Goal: Information Seeking & Learning: Learn about a topic

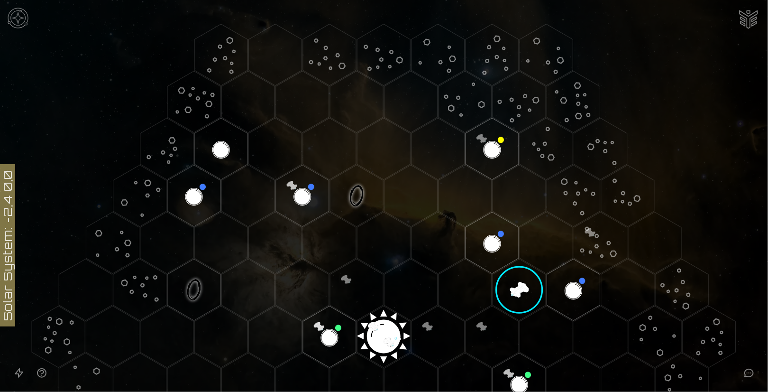
click at [502, 289] on polygon "Hex at coordinates 3,-1, clickable" at bounding box center [518, 290] width 53 height 62
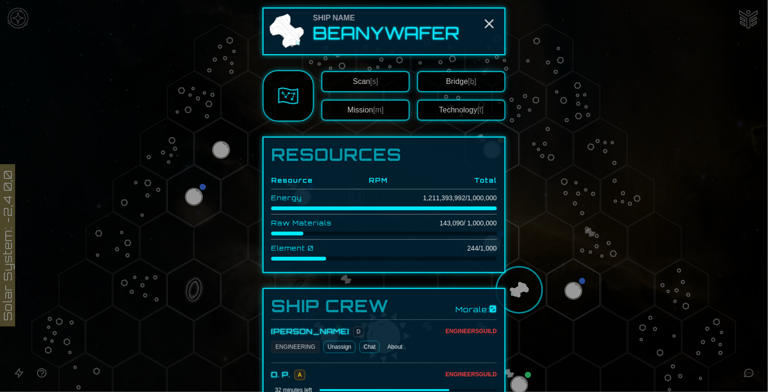
click at [457, 114] on button "Technology [t]" at bounding box center [461, 110] width 88 height 21
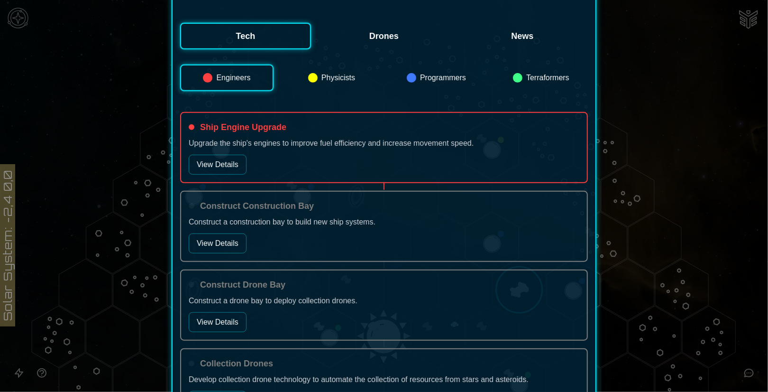
scroll to position [206, 0]
click at [234, 164] on button "View Details" at bounding box center [218, 165] width 58 height 20
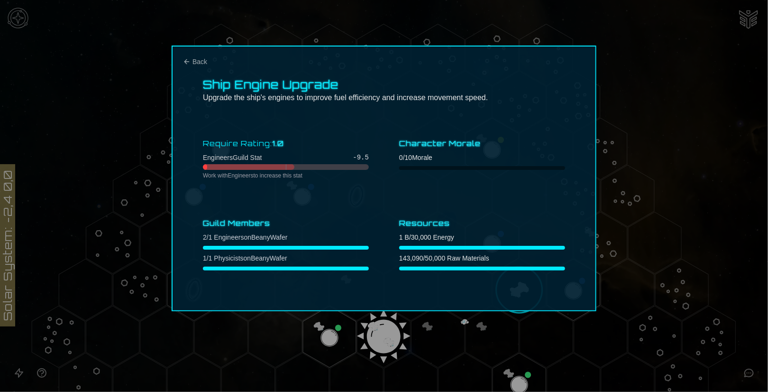
scroll to position [0, 0]
click at [197, 59] on span "Back" at bounding box center [199, 61] width 15 height 9
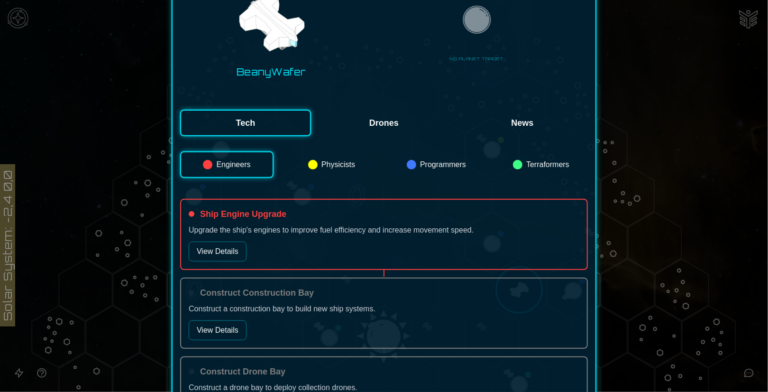
scroll to position [158, 0]
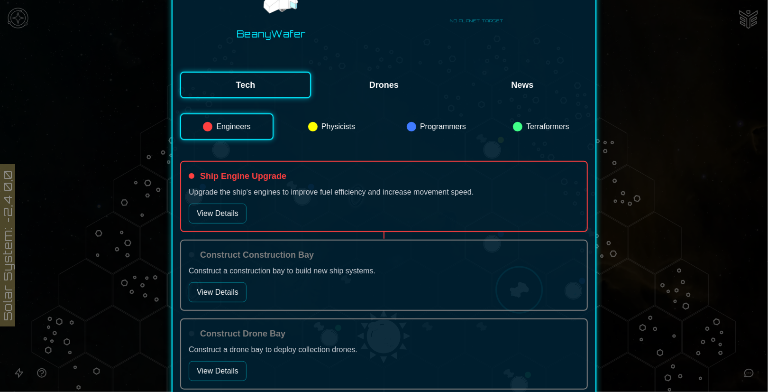
click at [262, 117] on button "Engineers" at bounding box center [226, 126] width 93 height 27
click at [255, 124] on button "Engineers" at bounding box center [226, 126] width 93 height 27
click at [241, 125] on button "Engineers" at bounding box center [226, 126] width 93 height 27
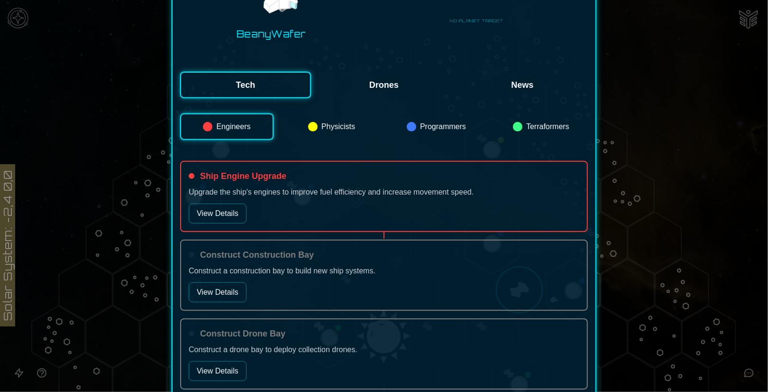
click at [326, 128] on button "Physicists" at bounding box center [331, 126] width 93 height 27
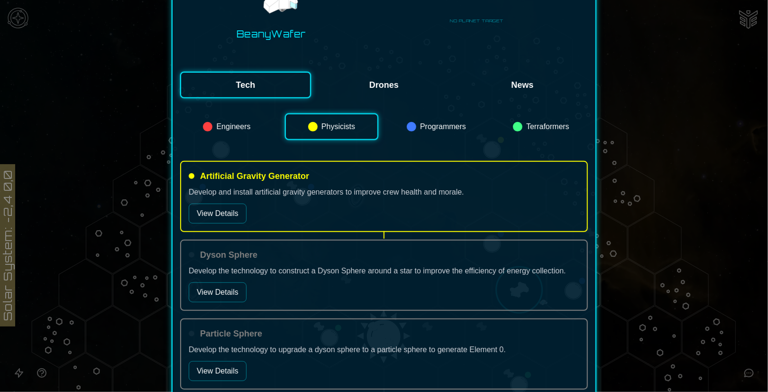
click at [217, 126] on button "Engineers" at bounding box center [226, 126] width 93 height 27
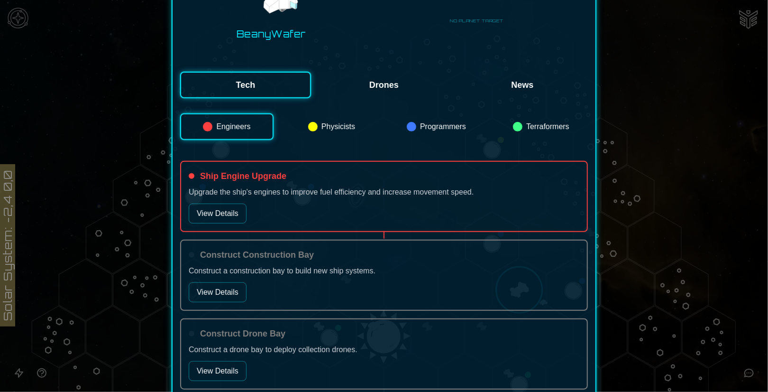
click at [317, 125] on button "Physicists" at bounding box center [331, 126] width 93 height 27
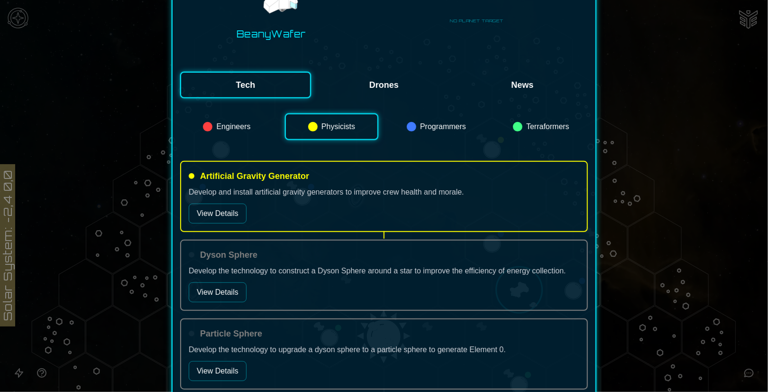
click at [374, 87] on button "Drones" at bounding box center [384, 85] width 131 height 27
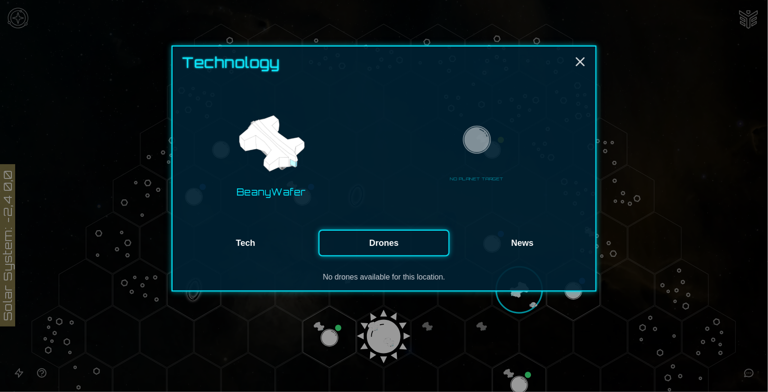
scroll to position [0, 0]
click at [253, 242] on button "Tech" at bounding box center [245, 242] width 131 height 27
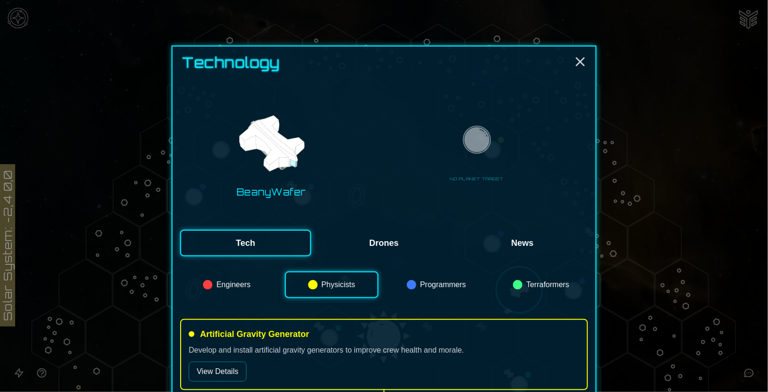
click at [453, 287] on button "Programmers" at bounding box center [436, 284] width 93 height 27
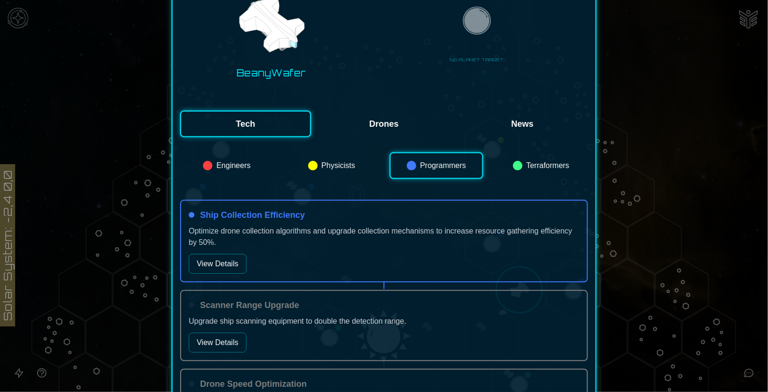
scroll to position [158, 0]
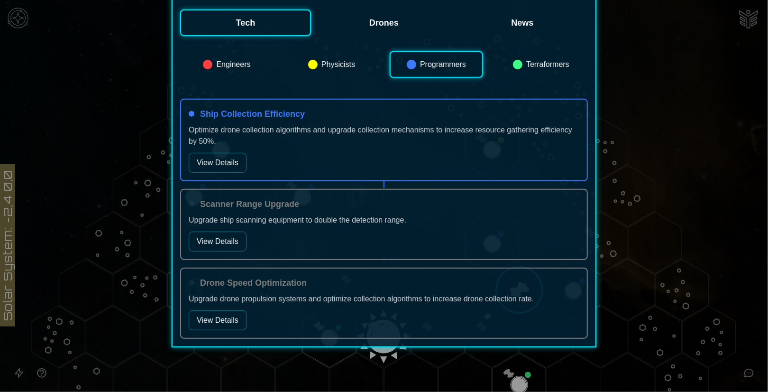
click at [531, 62] on button "Terraformers" at bounding box center [540, 64] width 93 height 27
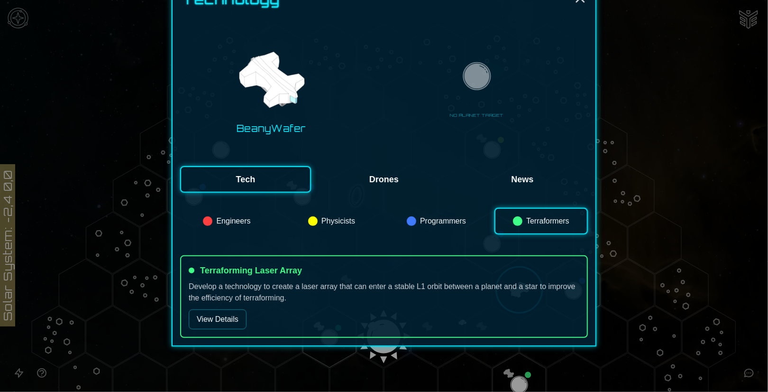
click at [430, 224] on button "Programmers" at bounding box center [436, 221] width 93 height 27
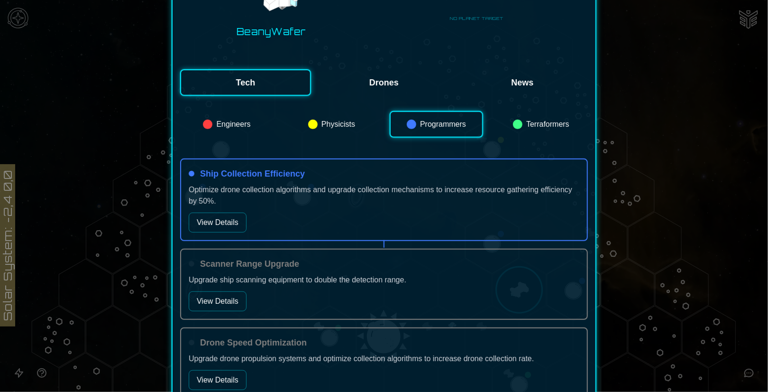
scroll to position [220, 0]
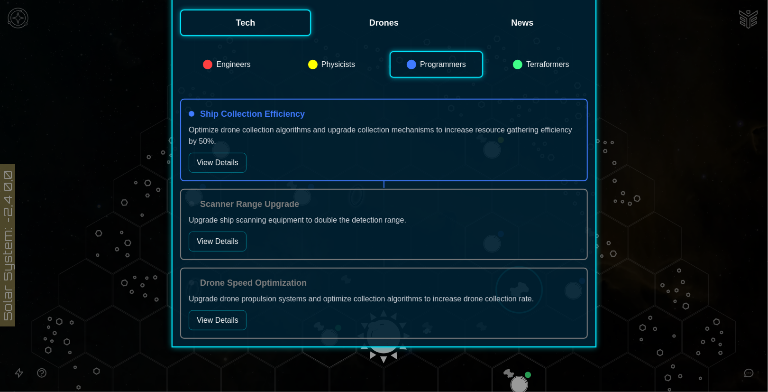
click at [221, 164] on button "View Details" at bounding box center [218, 163] width 58 height 20
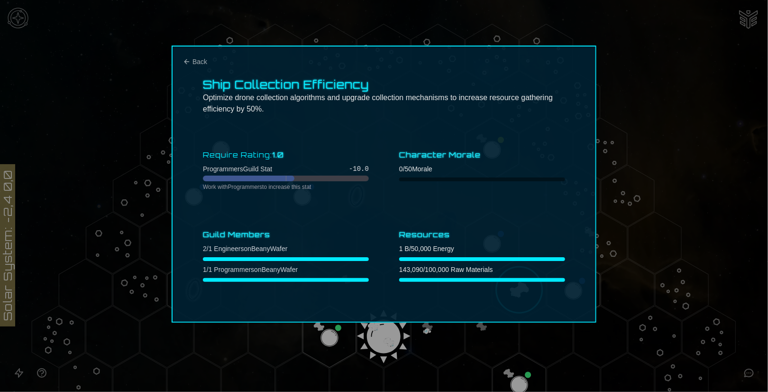
scroll to position [0, 0]
click at [184, 62] on icon "Back" at bounding box center [187, 62] width 8 height 8
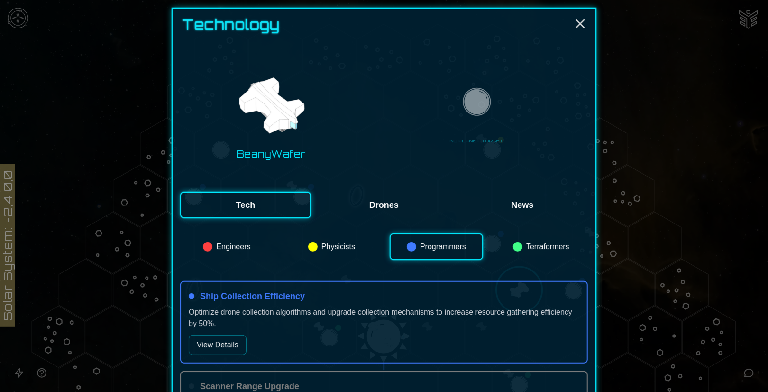
scroll to position [105, 0]
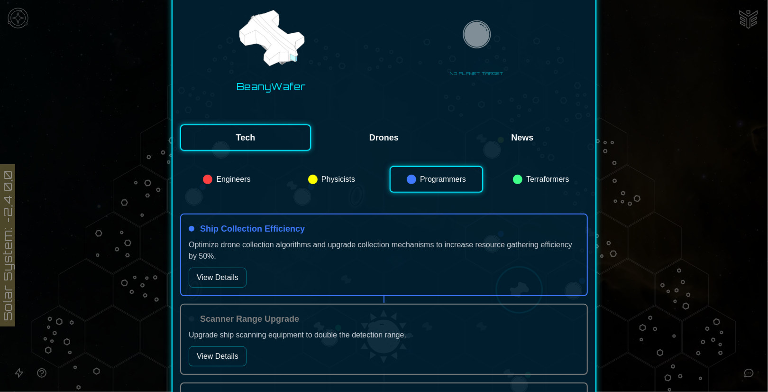
drag, startPoint x: 226, startPoint y: 276, endPoint x: 308, endPoint y: 263, distance: 83.1
click at [308, 263] on div "Ship Collection Efficiency Optimize drone collection algorithms and upgrade col…" at bounding box center [384, 254] width 408 height 82
click at [330, 266] on div "Ship Collection Efficiency Optimize drone collection algorithms and upgrade col…" at bounding box center [384, 254] width 408 height 82
click at [335, 232] on div "Ship Collection Efficiency" at bounding box center [384, 228] width 391 height 13
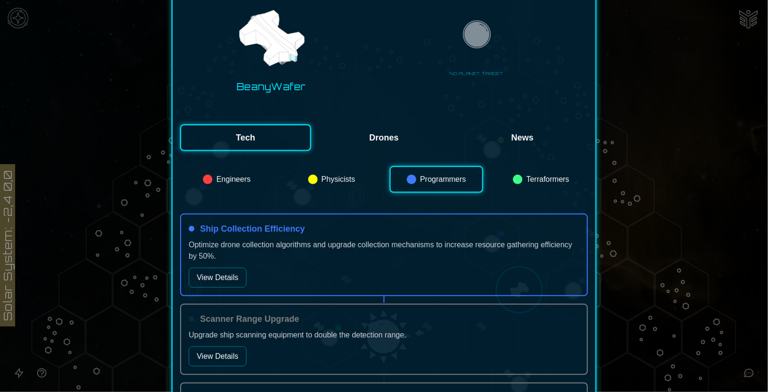
click at [284, 231] on h4 "Ship Collection Efficiency" at bounding box center [252, 228] width 105 height 13
click at [276, 231] on h4 "Ship Collection Efficiency" at bounding box center [252, 228] width 105 height 13
click at [275, 231] on h4 "Ship Collection Efficiency" at bounding box center [252, 228] width 105 height 13
click at [301, 279] on div "Ship Collection Efficiency Optimize drone collection algorithms and upgrade col…" at bounding box center [384, 254] width 408 height 82
drag, startPoint x: 279, startPoint y: 239, endPoint x: 237, endPoint y: 227, distance: 43.8
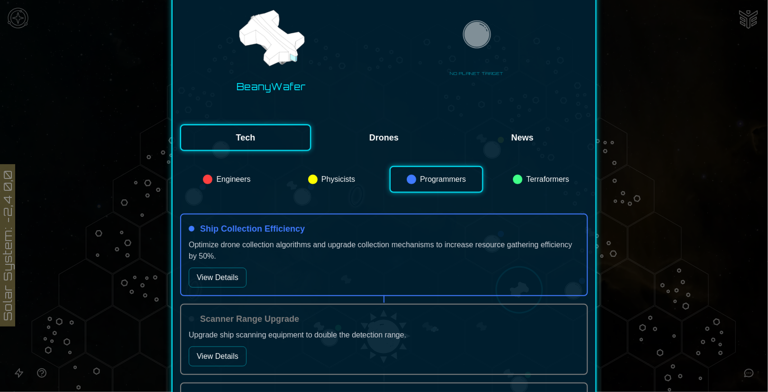
click at [237, 227] on h4 "Ship Collection Efficiency" at bounding box center [252, 228] width 105 height 13
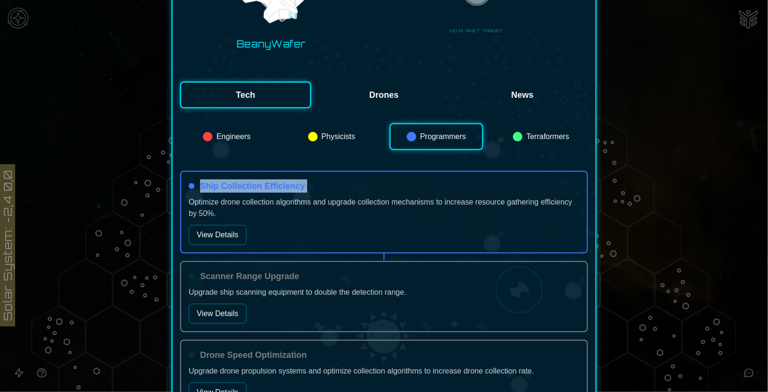
scroll to position [158, 0]
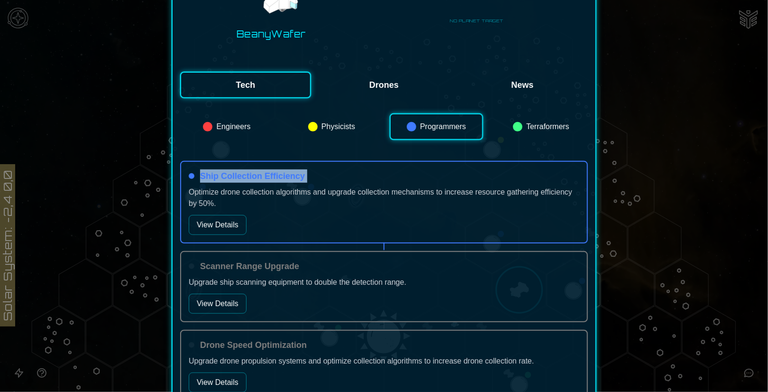
click at [452, 124] on button "Programmers" at bounding box center [436, 126] width 93 height 27
click at [250, 181] on h4 "Ship Collection Efficiency" at bounding box center [252, 175] width 105 height 13
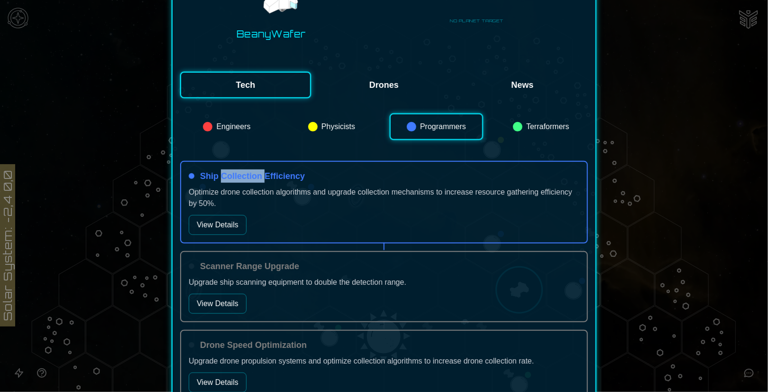
click at [250, 181] on h4 "Ship Collection Efficiency" at bounding box center [252, 175] width 105 height 13
click at [185, 183] on div "Ship Collection Efficiency Optimize drone collection algorithms and upgrade col…" at bounding box center [384, 202] width 408 height 82
click at [200, 177] on h4 "Ship Collection Efficiency" at bounding box center [252, 175] width 105 height 13
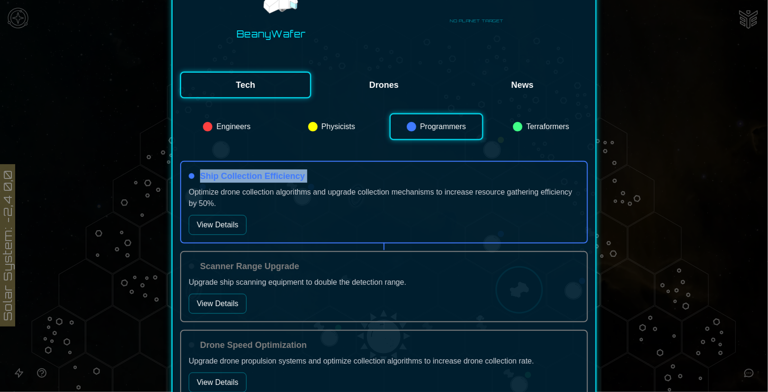
click at [197, 222] on button "View Details" at bounding box center [218, 225] width 58 height 20
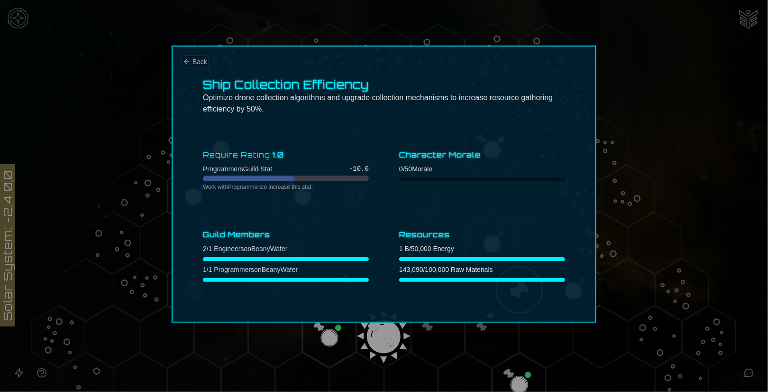
click at [197, 61] on span "Back" at bounding box center [199, 61] width 15 height 9
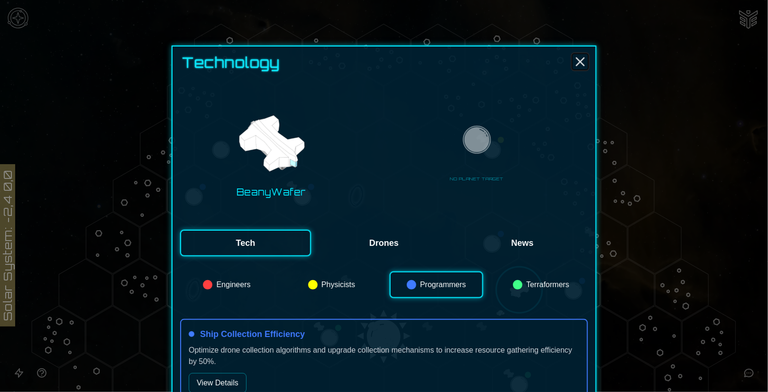
click at [576, 57] on icon "Close" at bounding box center [580, 61] width 15 height 15
